Goal: Find specific page/section: Find specific page/section

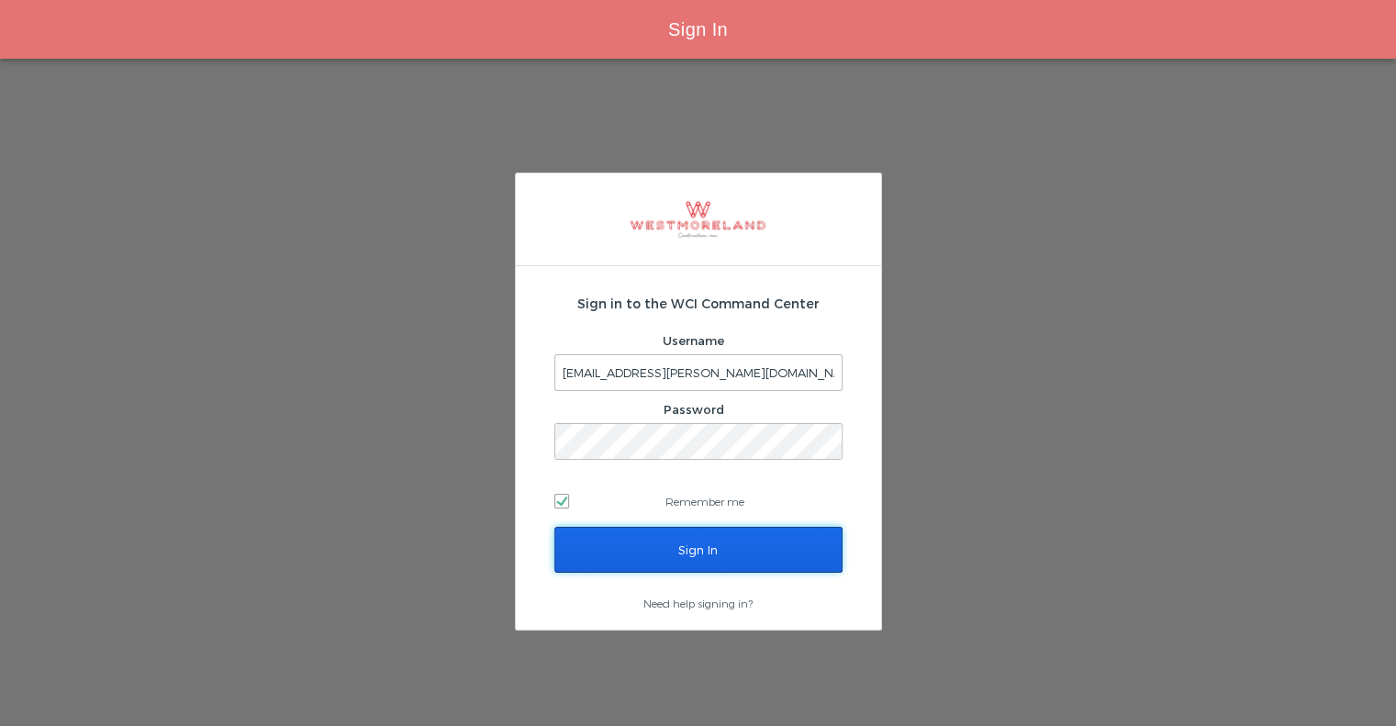
click at [629, 565] on input "Sign In" at bounding box center [698, 550] width 288 height 46
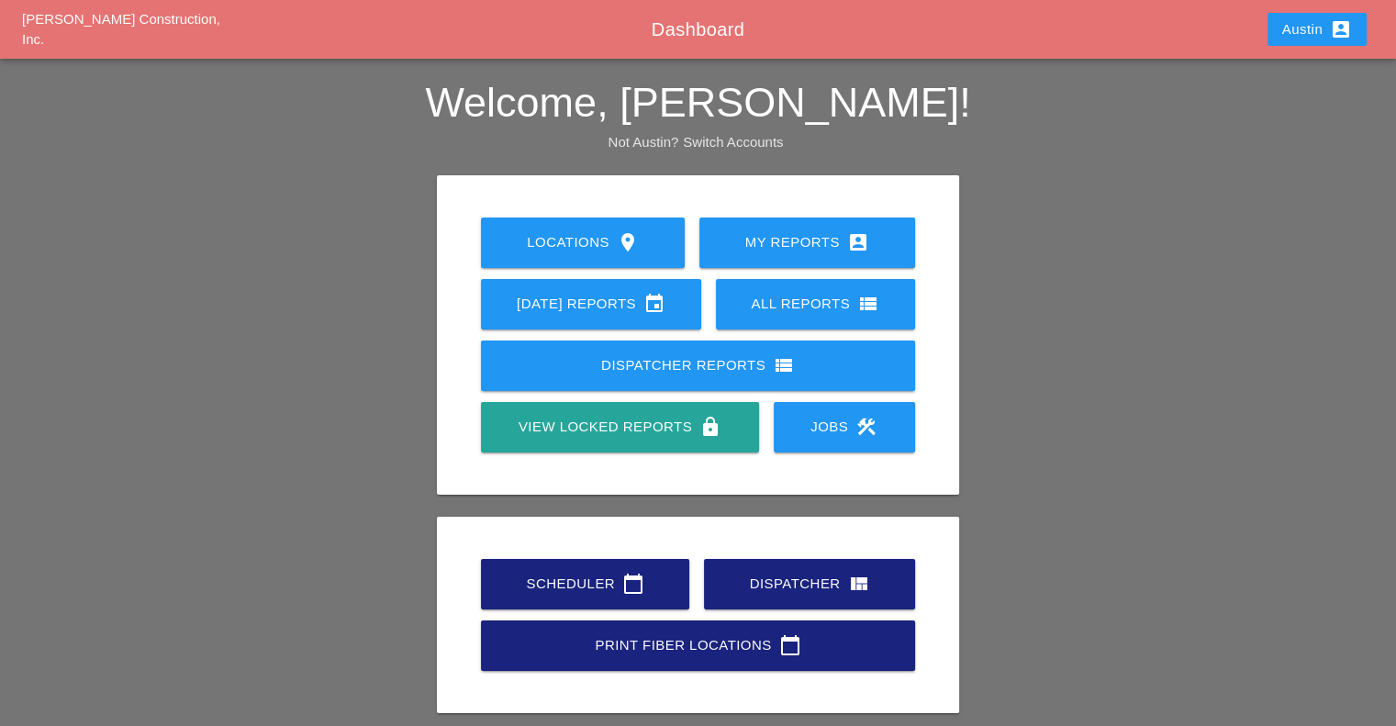
click at [595, 576] on div "Scheduler calendar_today" at bounding box center [585, 584] width 150 height 22
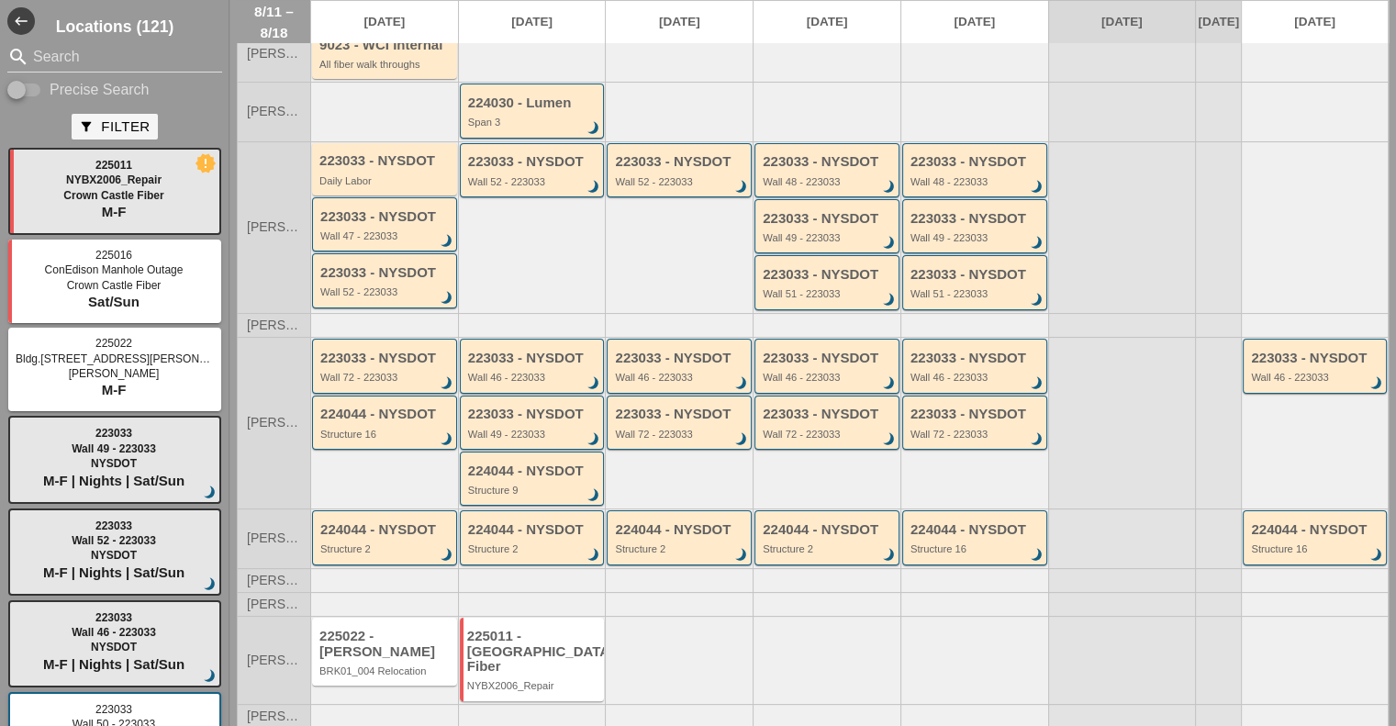
scroll to position [232, 0]
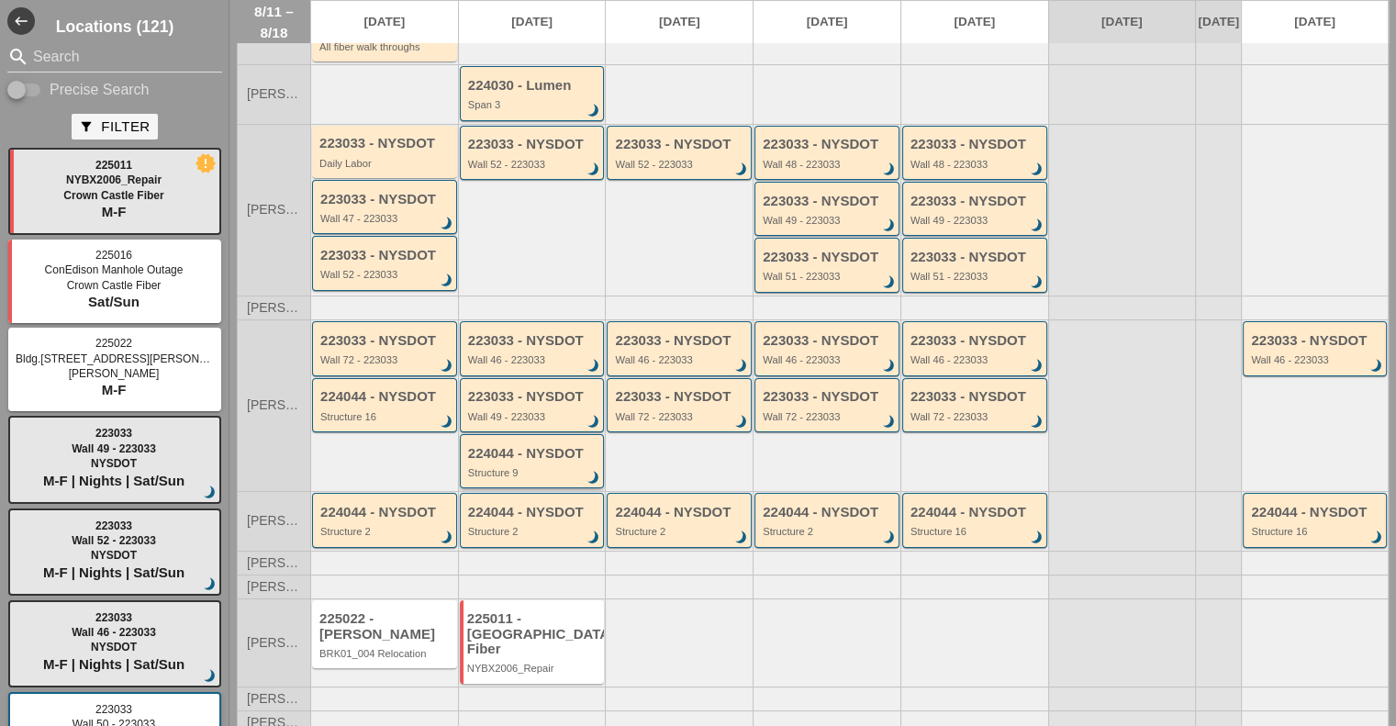
click at [528, 475] on div "Structure 9" at bounding box center [533, 472] width 131 height 11
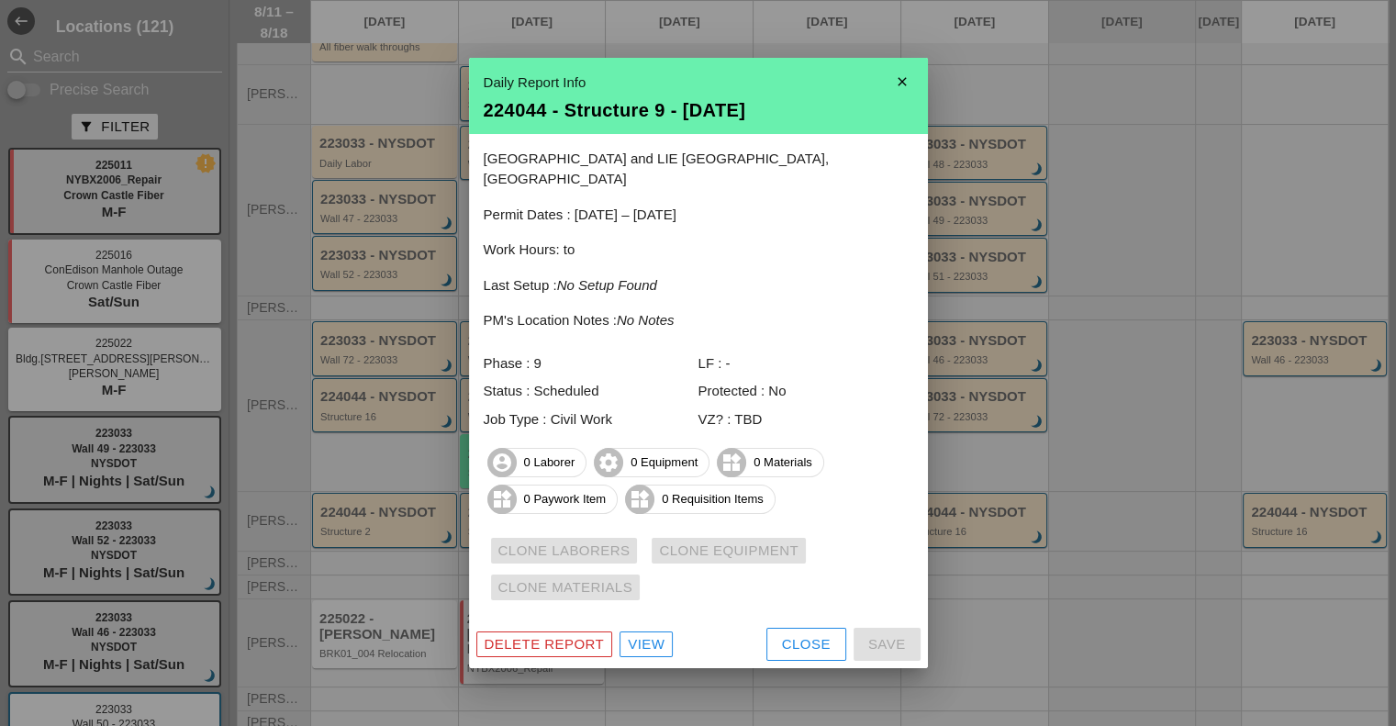
click at [641, 634] on div "View" at bounding box center [646, 644] width 37 height 21
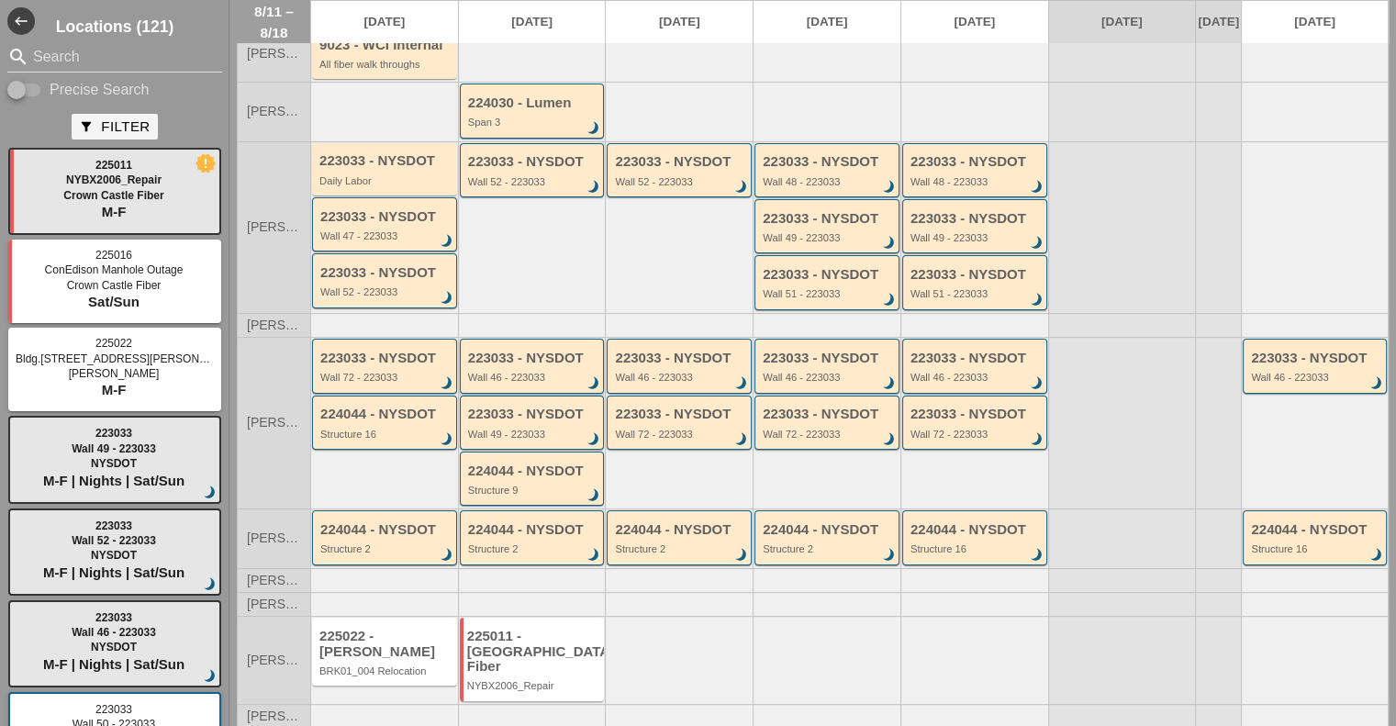
scroll to position [232, 0]
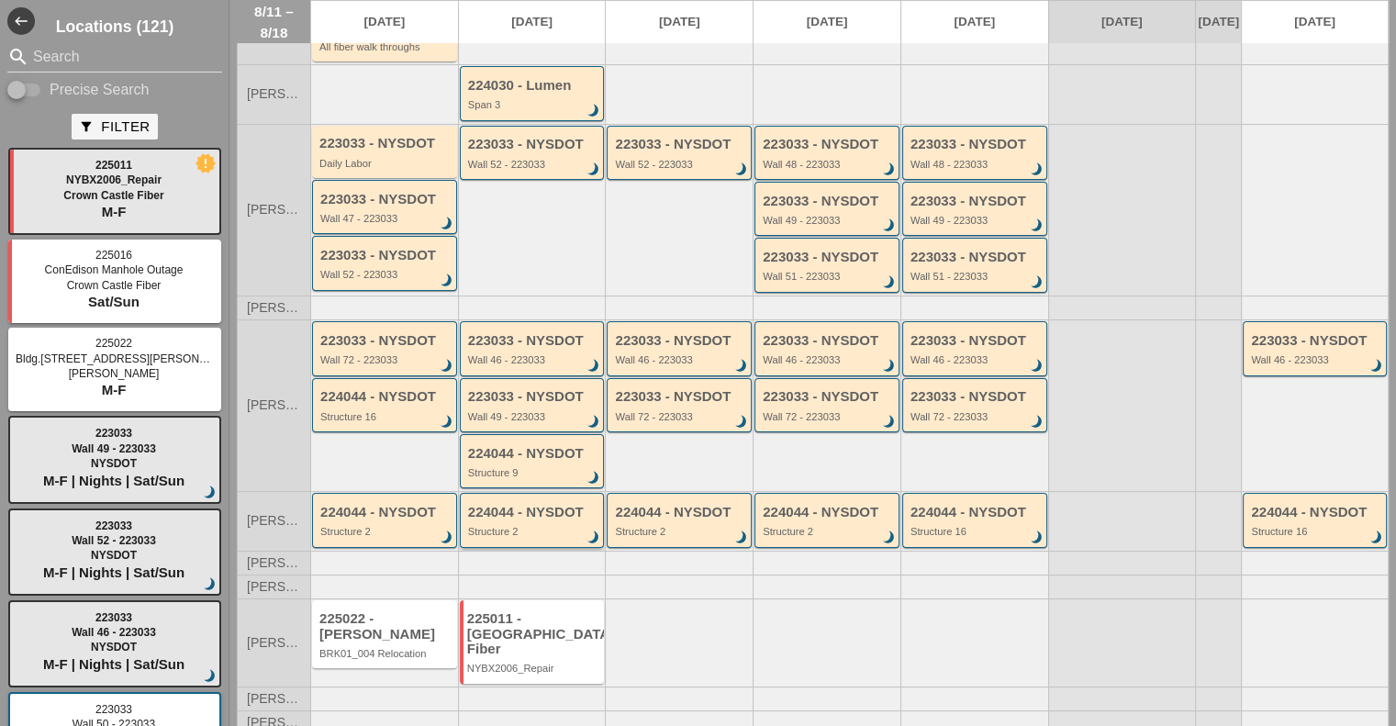
click at [530, 528] on div "224044 - NYSDOT Structure 2 brightness_3" at bounding box center [533, 521] width 131 height 33
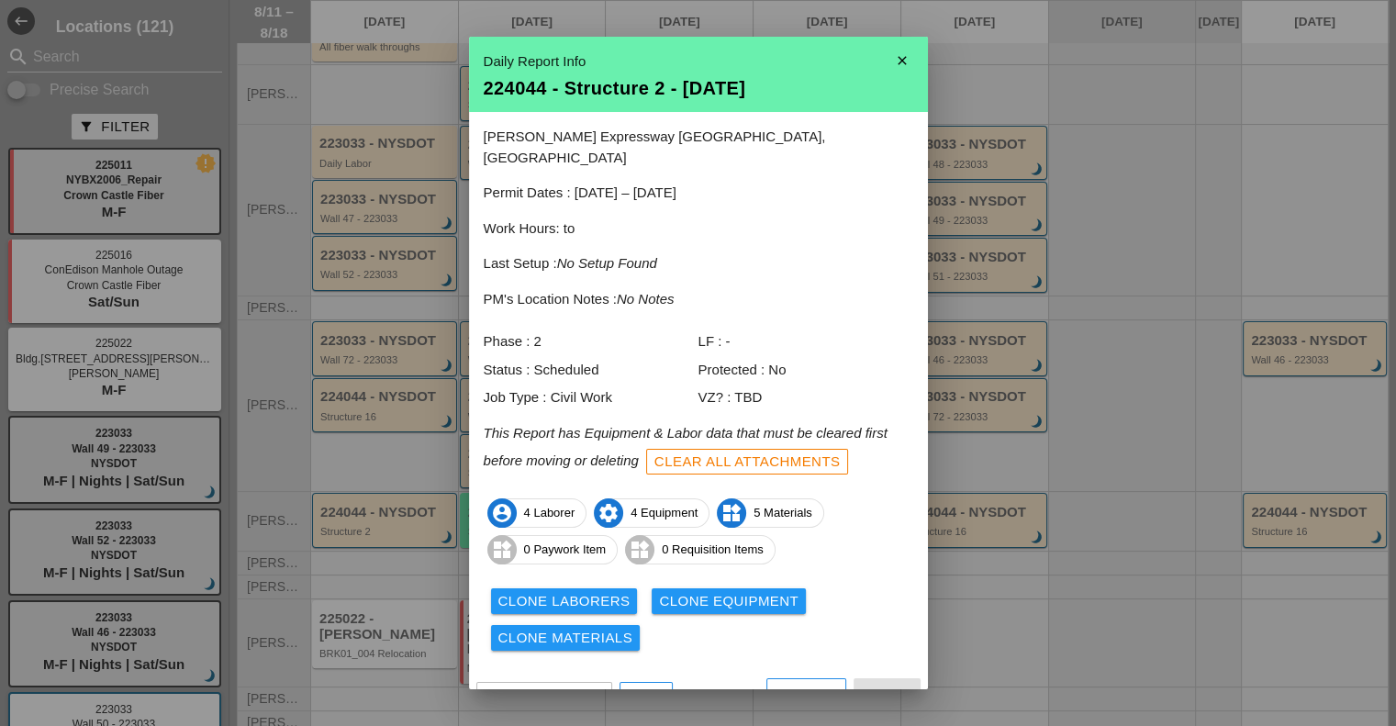
click at [645, 685] on div "View" at bounding box center [646, 695] width 37 height 21
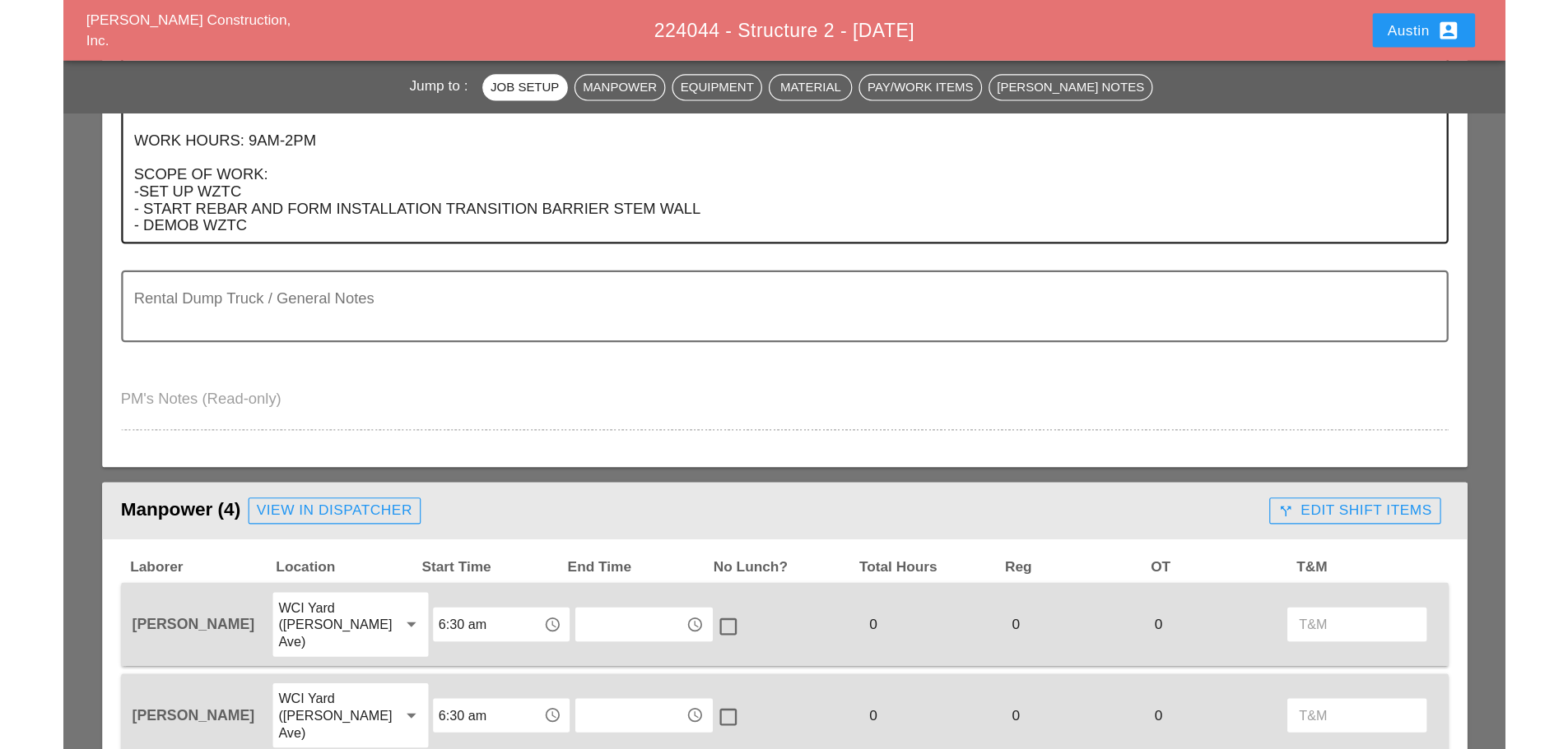
scroll to position [246, 0]
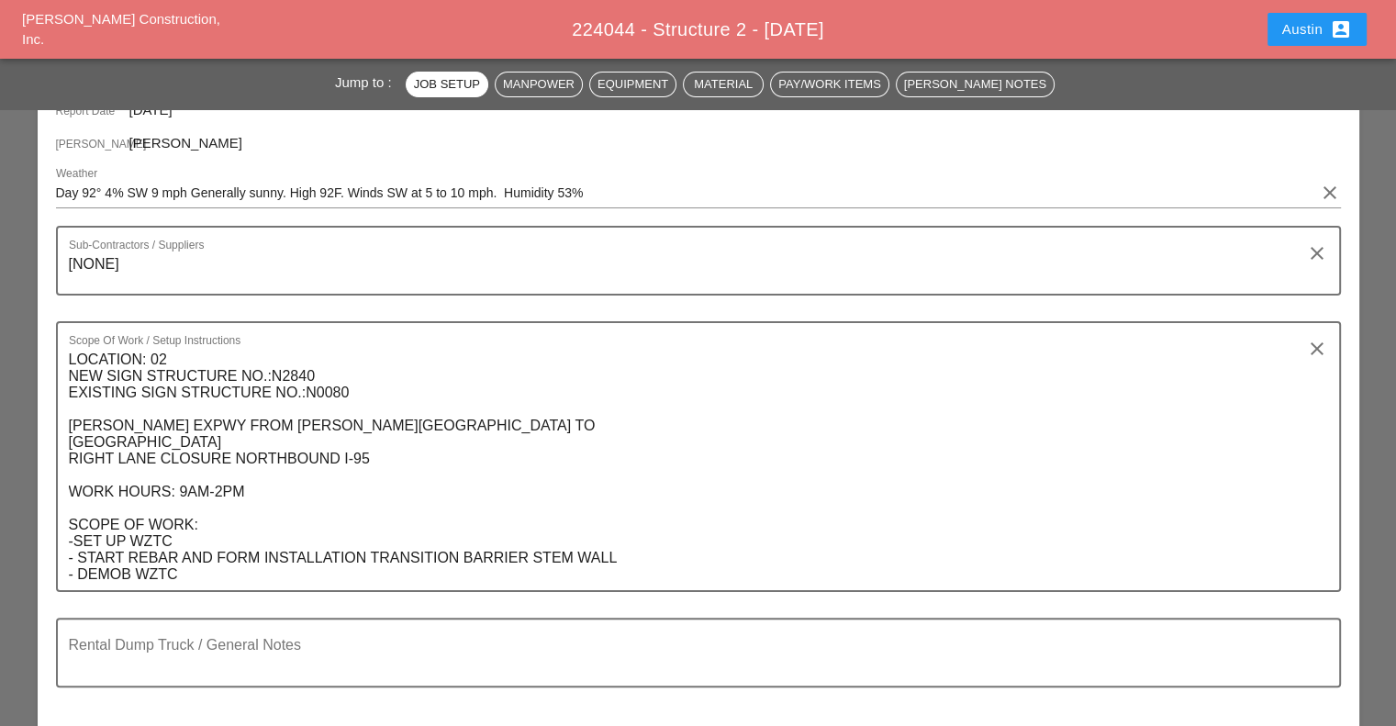
click at [914, 32] on div "224044 - Structure 2 - [DATE]" at bounding box center [698, 30] width 901 height 28
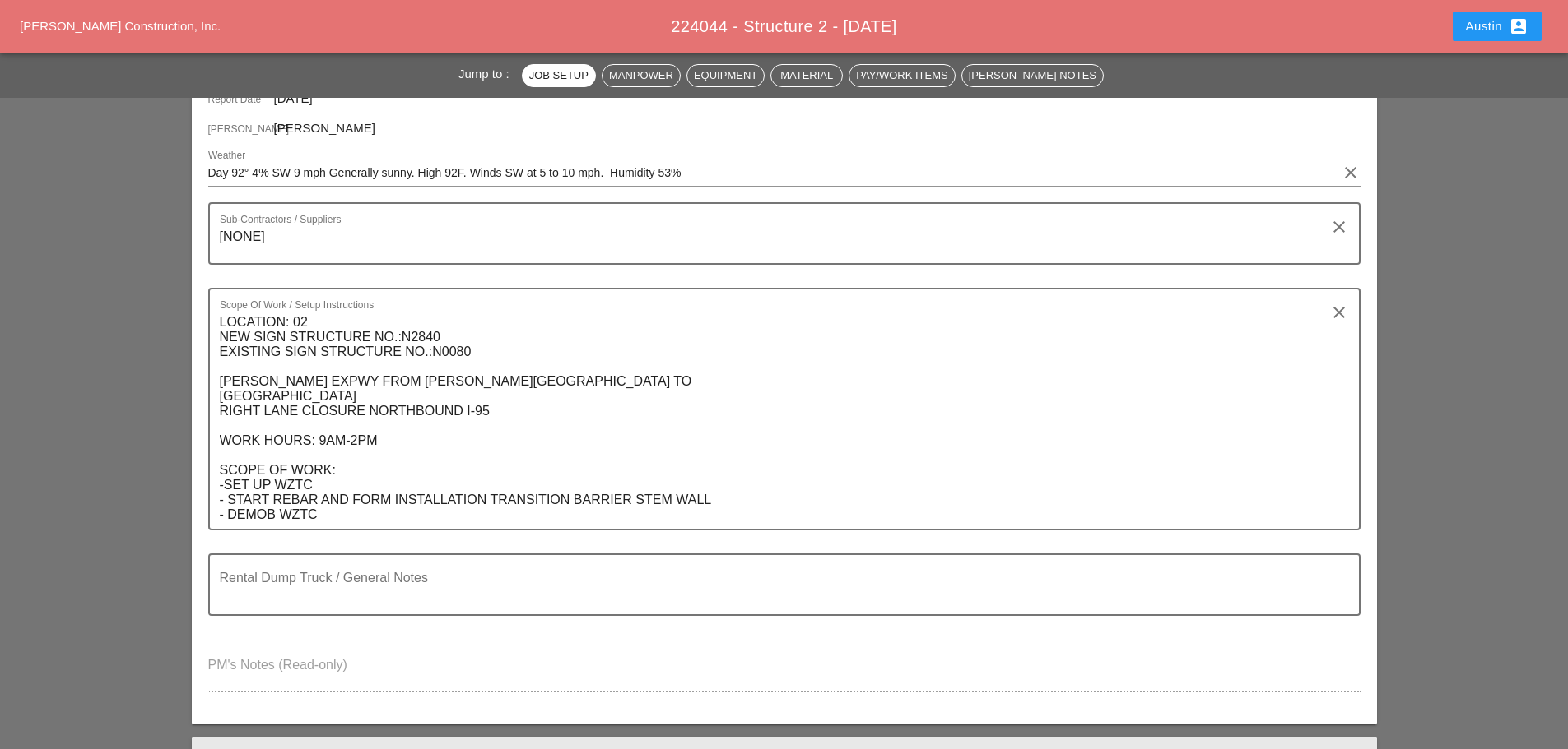
scroll to position [0, 0]
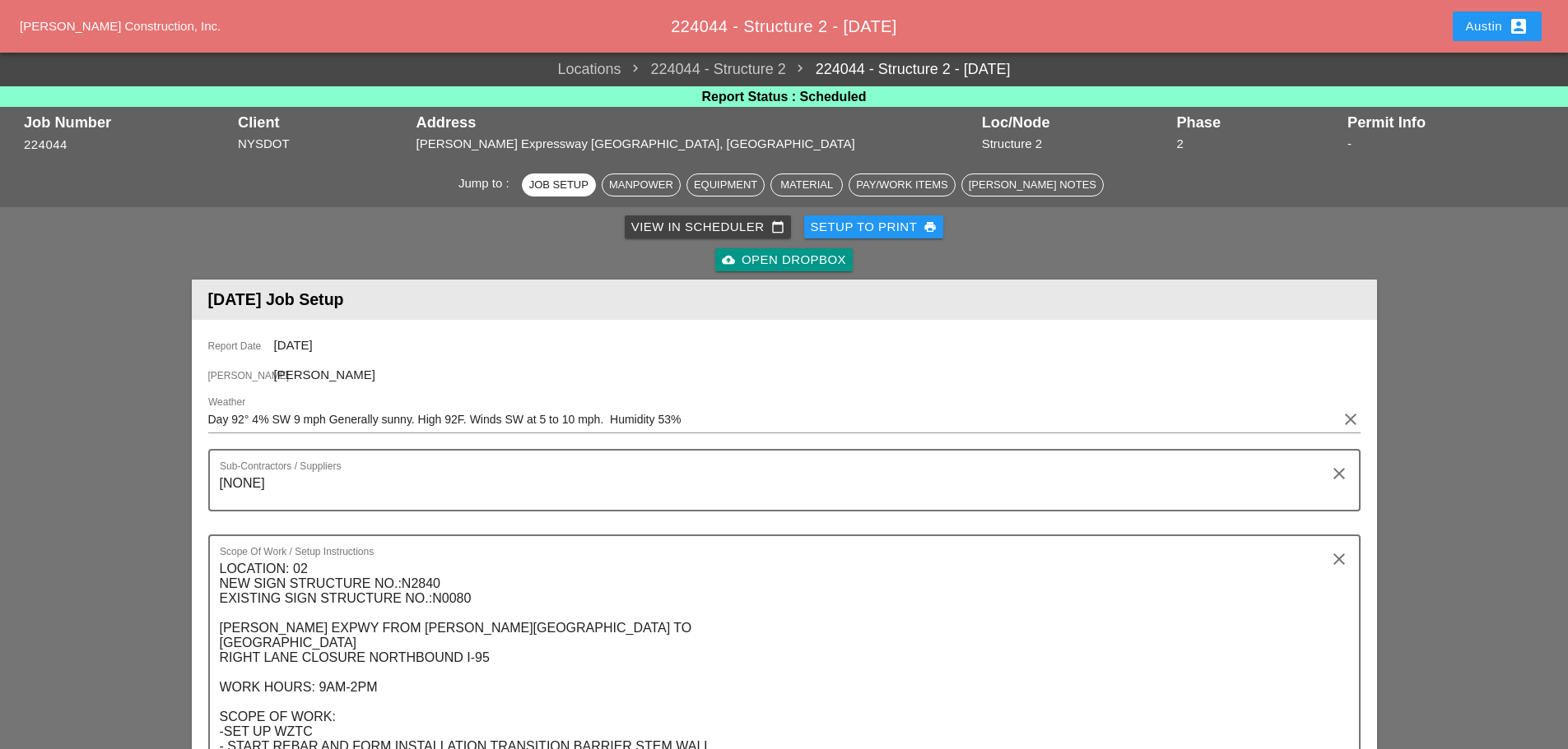
click at [686, 230] on div "View in Scheduler calendar_today" at bounding box center [707, 227] width 153 height 19
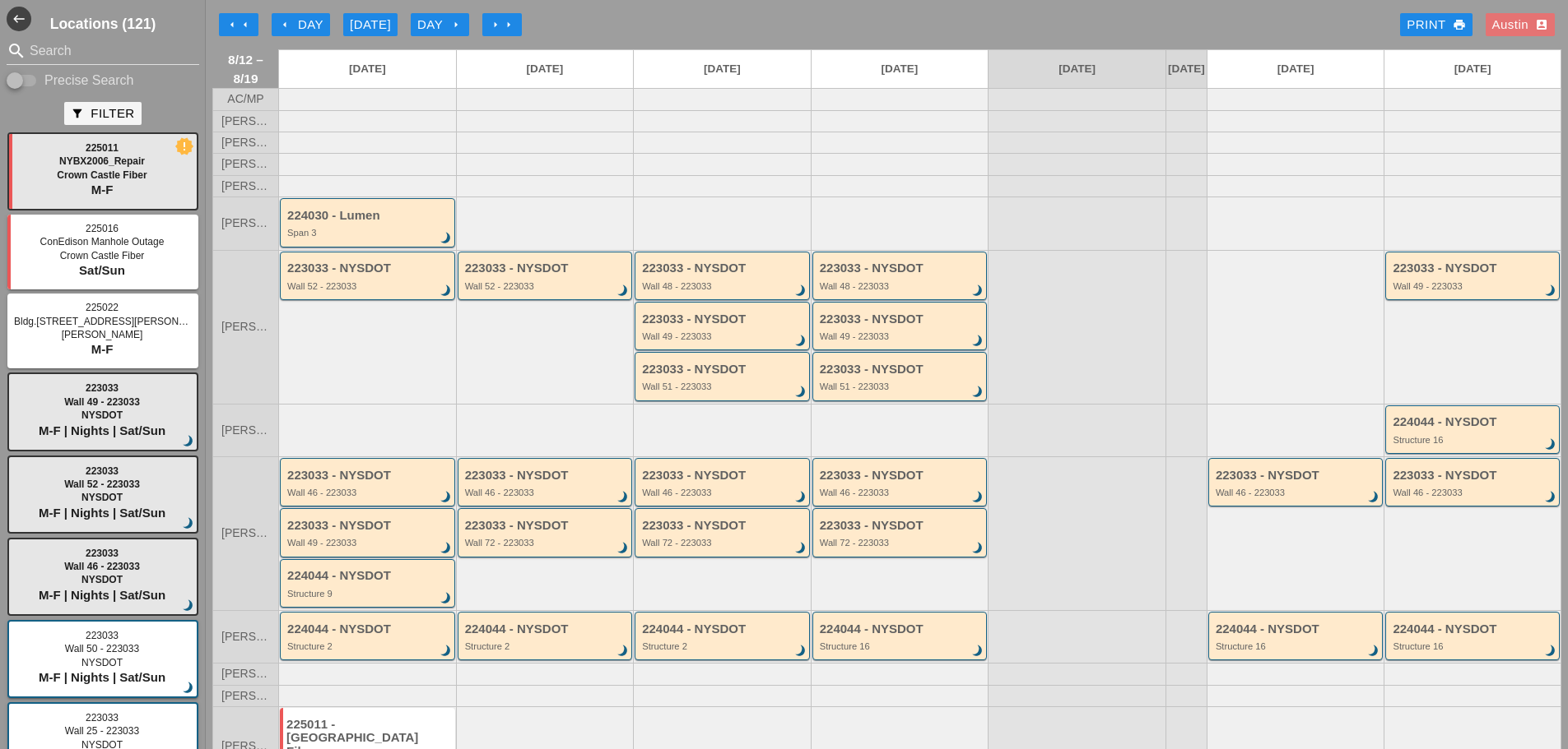
click at [312, 20] on div "arrow_left Day" at bounding box center [300, 24] width 45 height 19
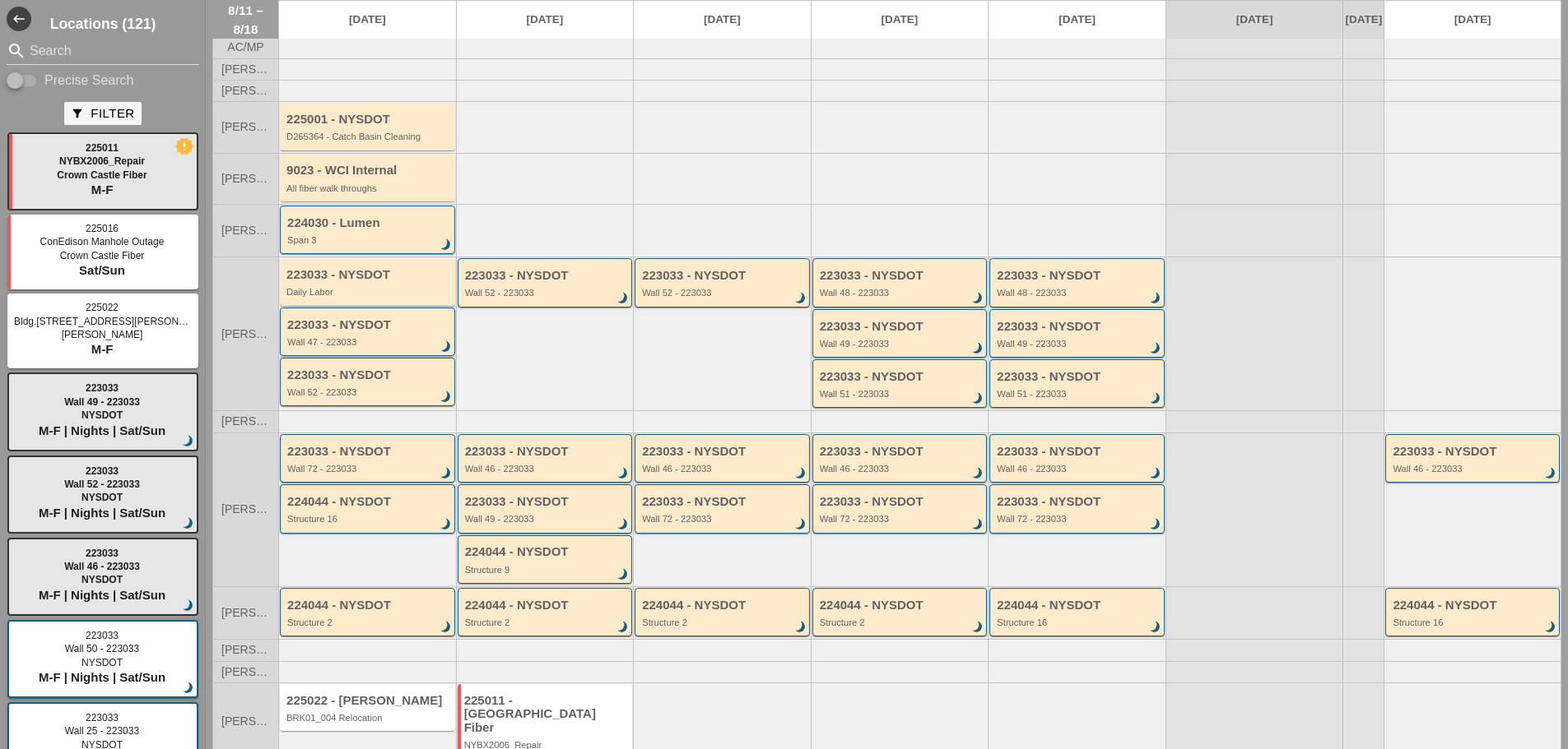
scroll to position [23, 0]
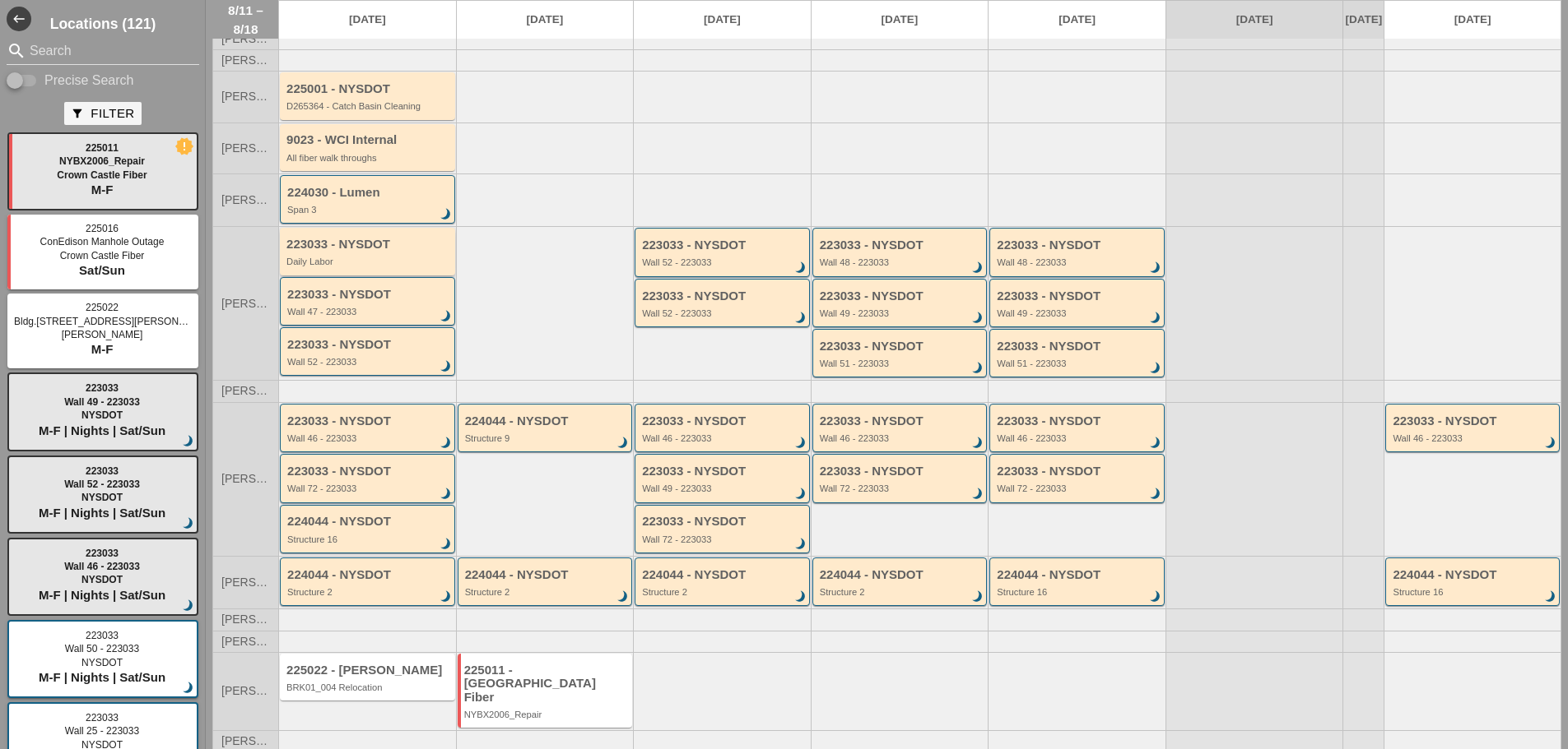
scroll to position [106, 0]
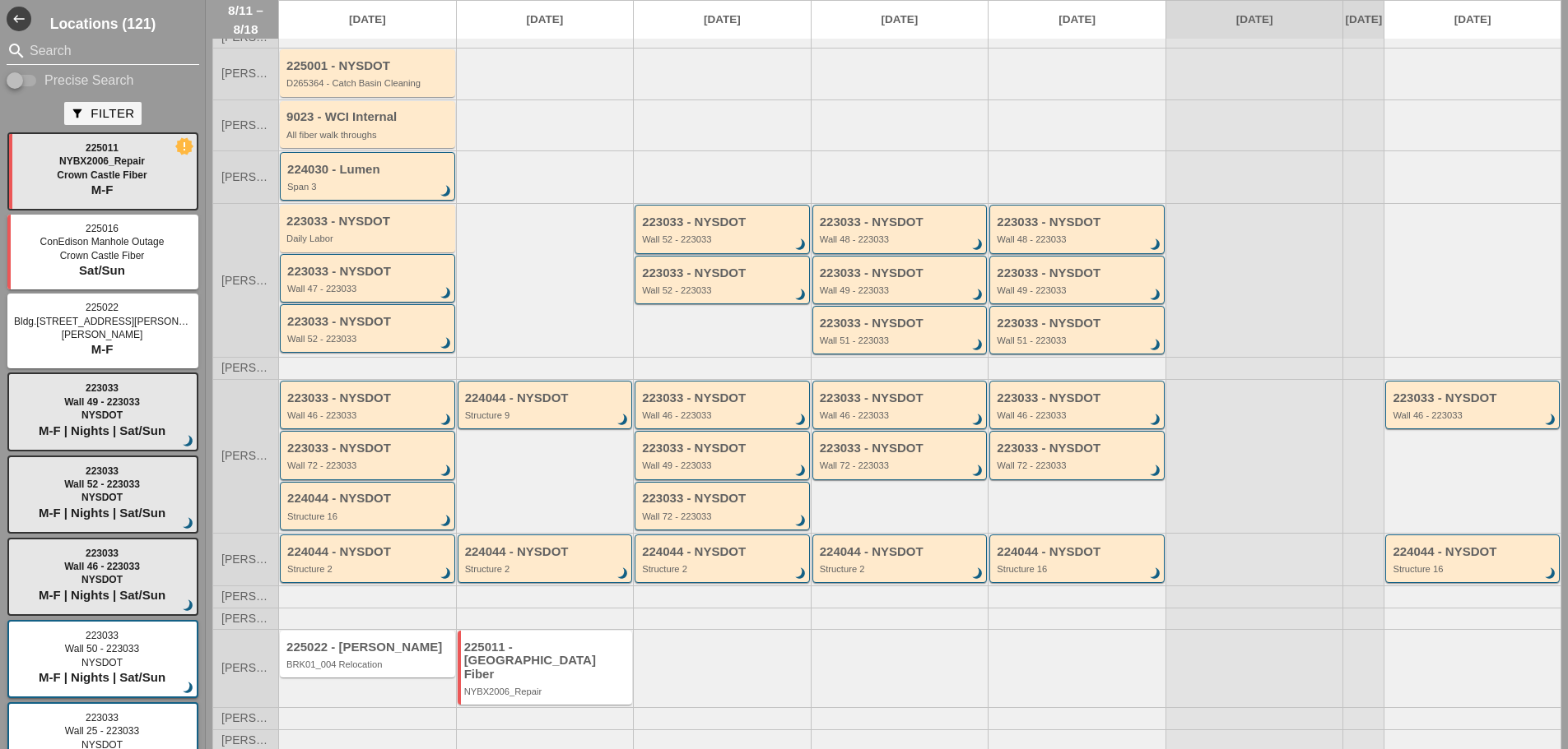
click at [71, 52] on input "Search" at bounding box center [102, 50] width 146 height 26
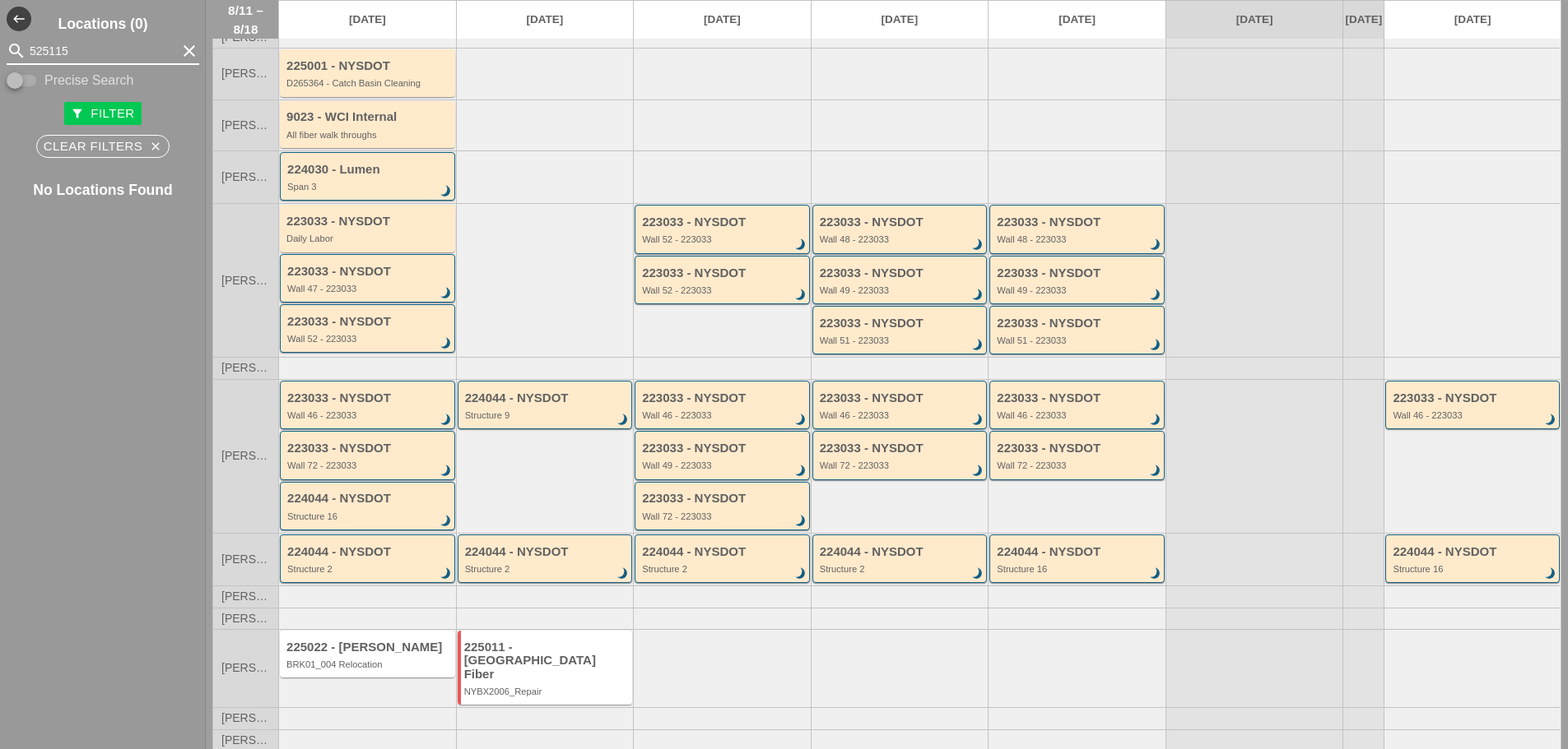
type input "525115"
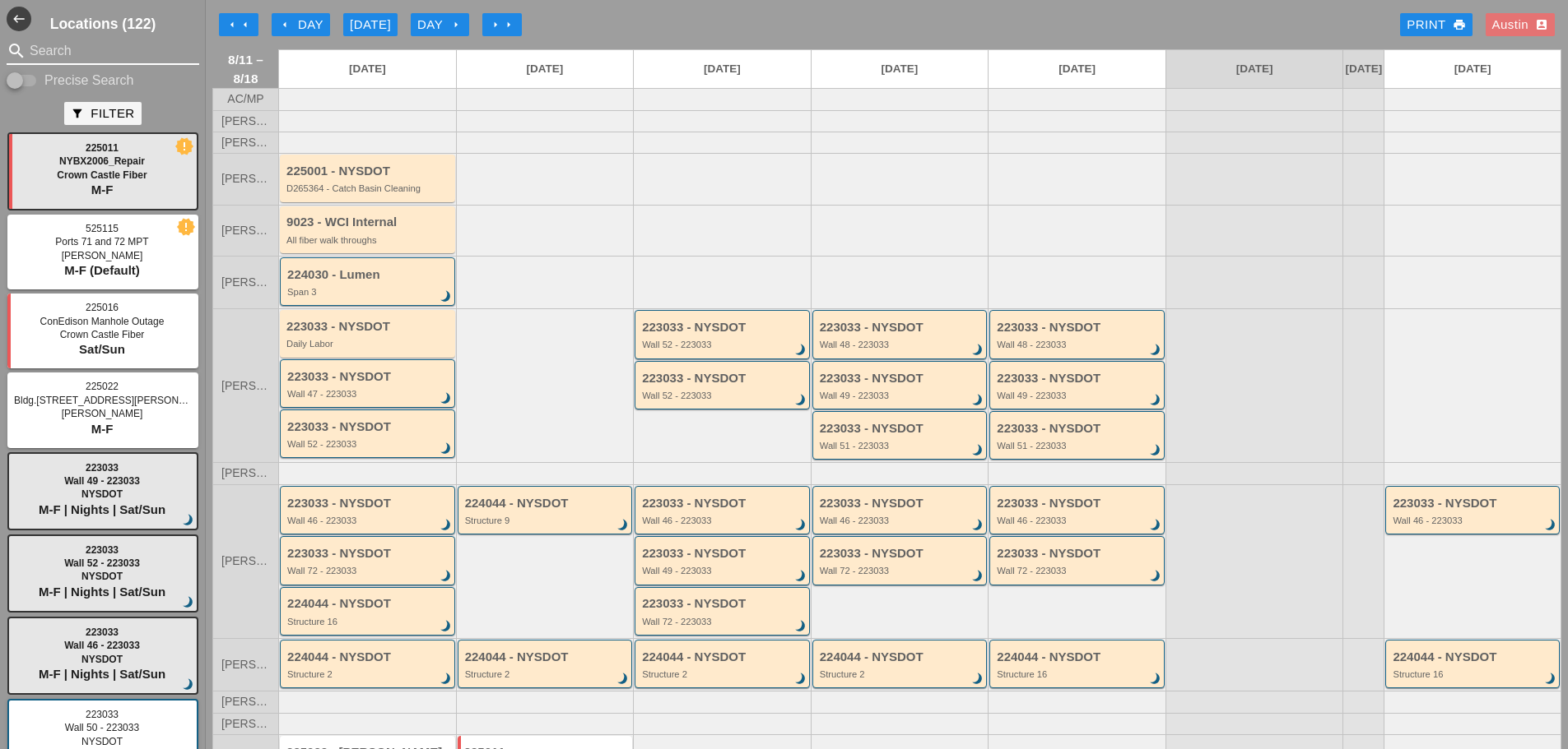
click at [75, 47] on input "Search" at bounding box center [102, 50] width 146 height 26
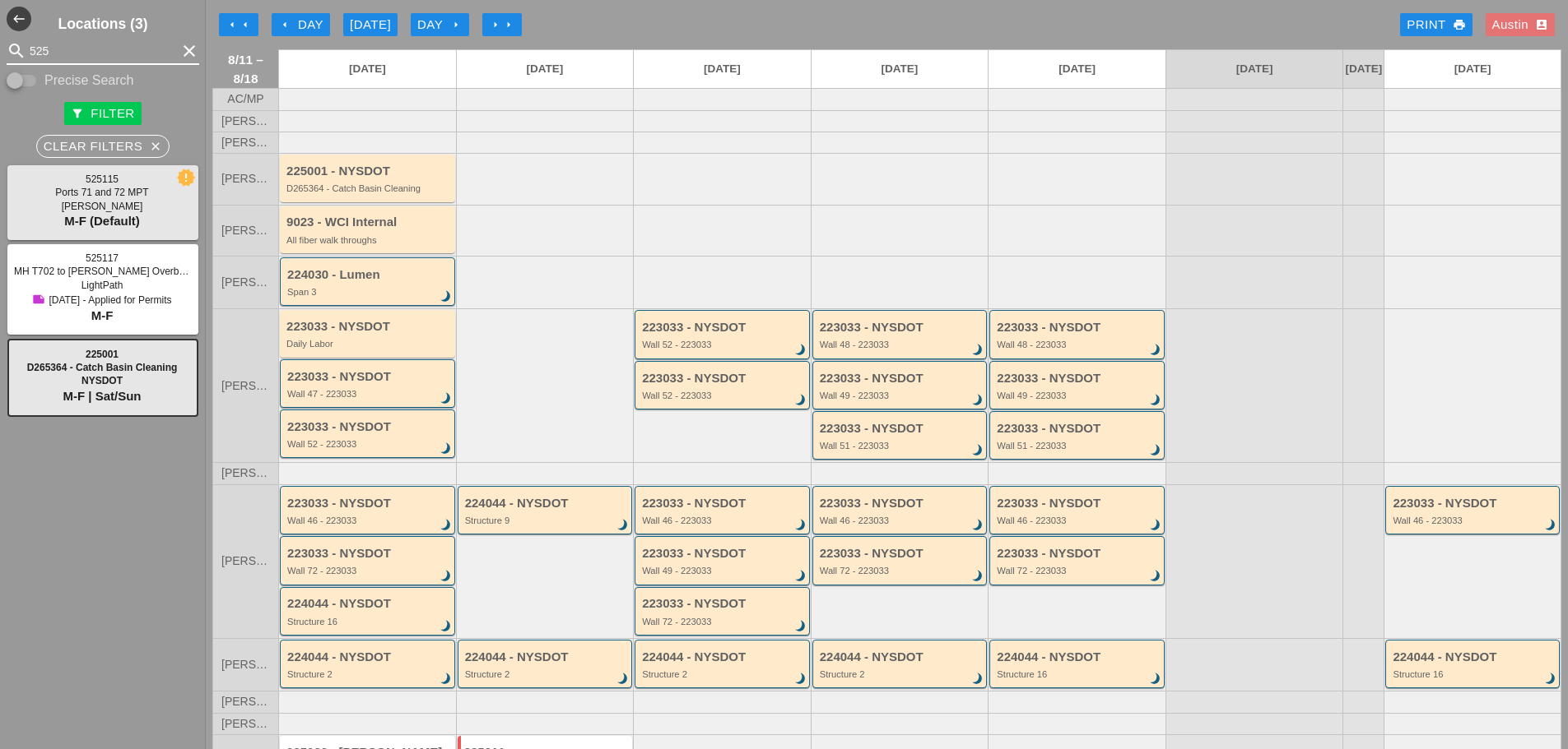
type input "525"
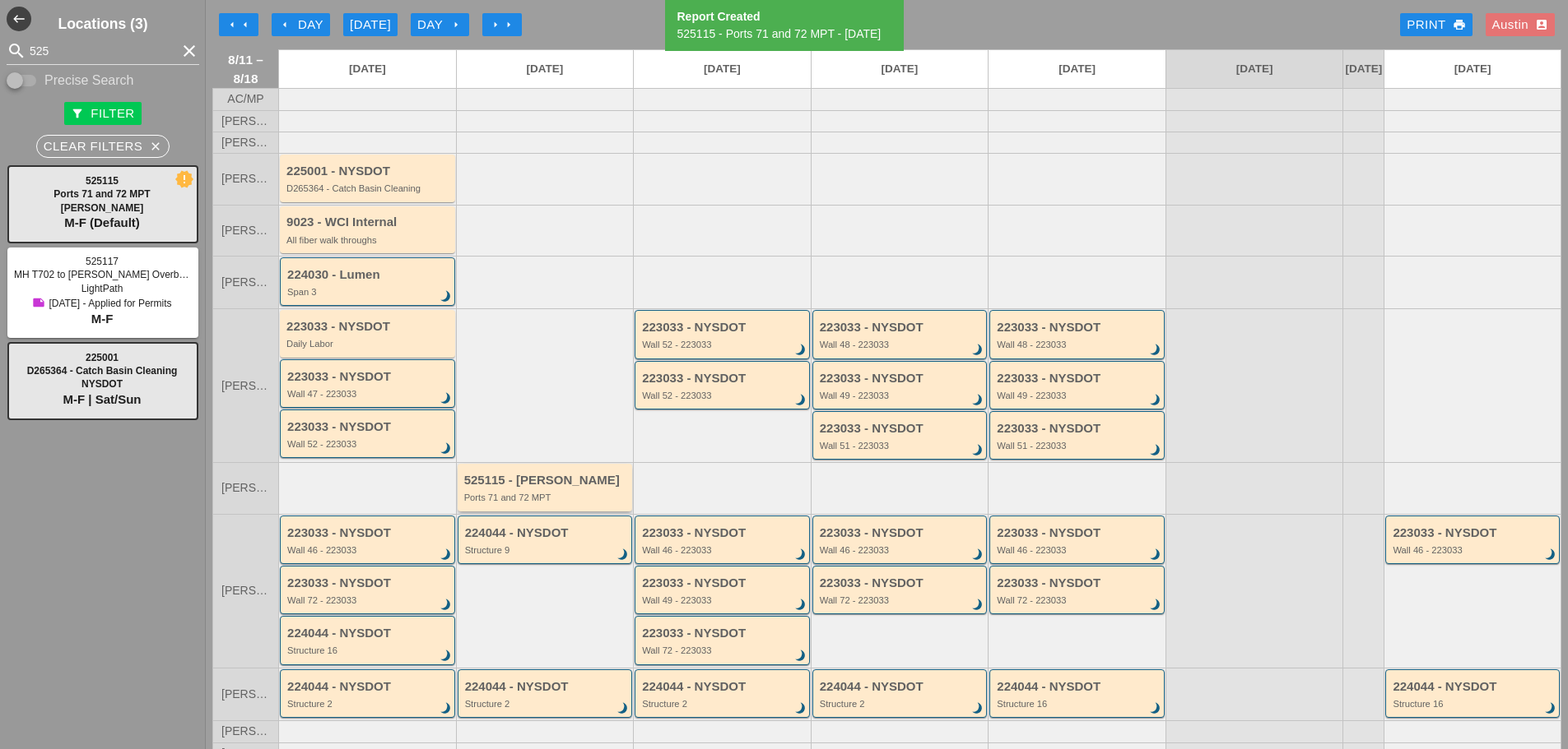
click at [550, 503] on div "Ports 71 and 72 MPT" at bounding box center [547, 497] width 165 height 10
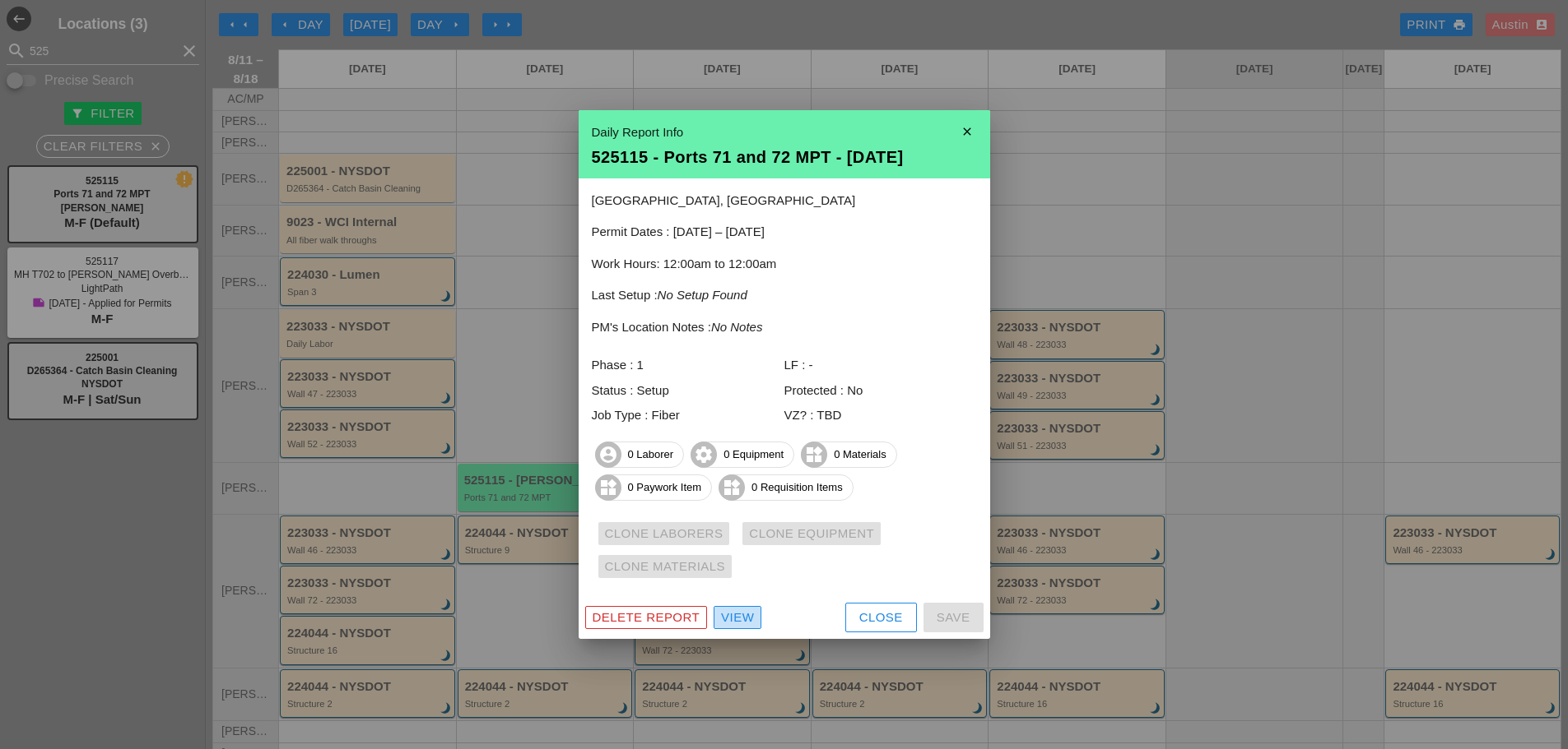
click at [731, 620] on div "View" at bounding box center [737, 617] width 33 height 19
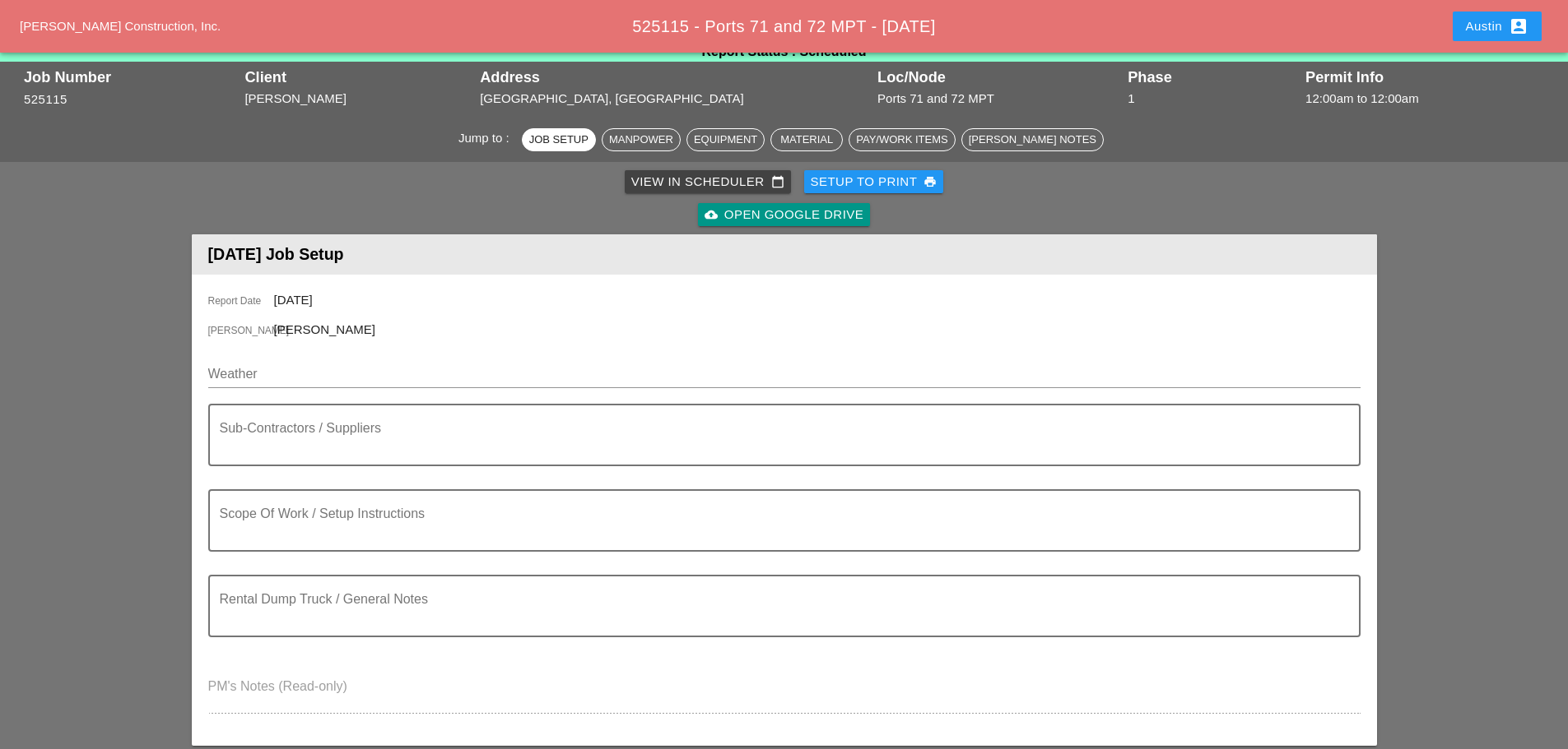
scroll to position [82, 0]
